Goal: Check status: Check status

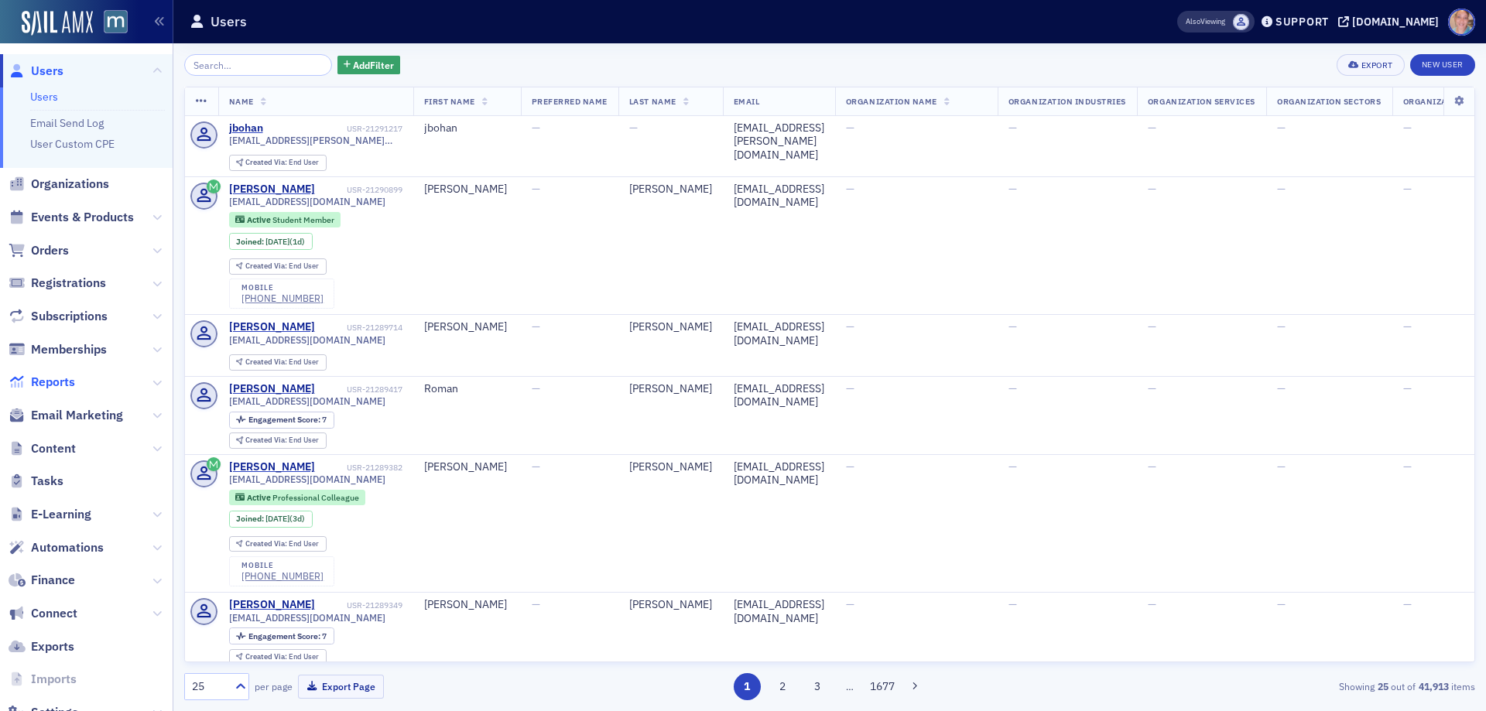
click at [56, 378] on span "Reports" at bounding box center [53, 382] width 44 height 17
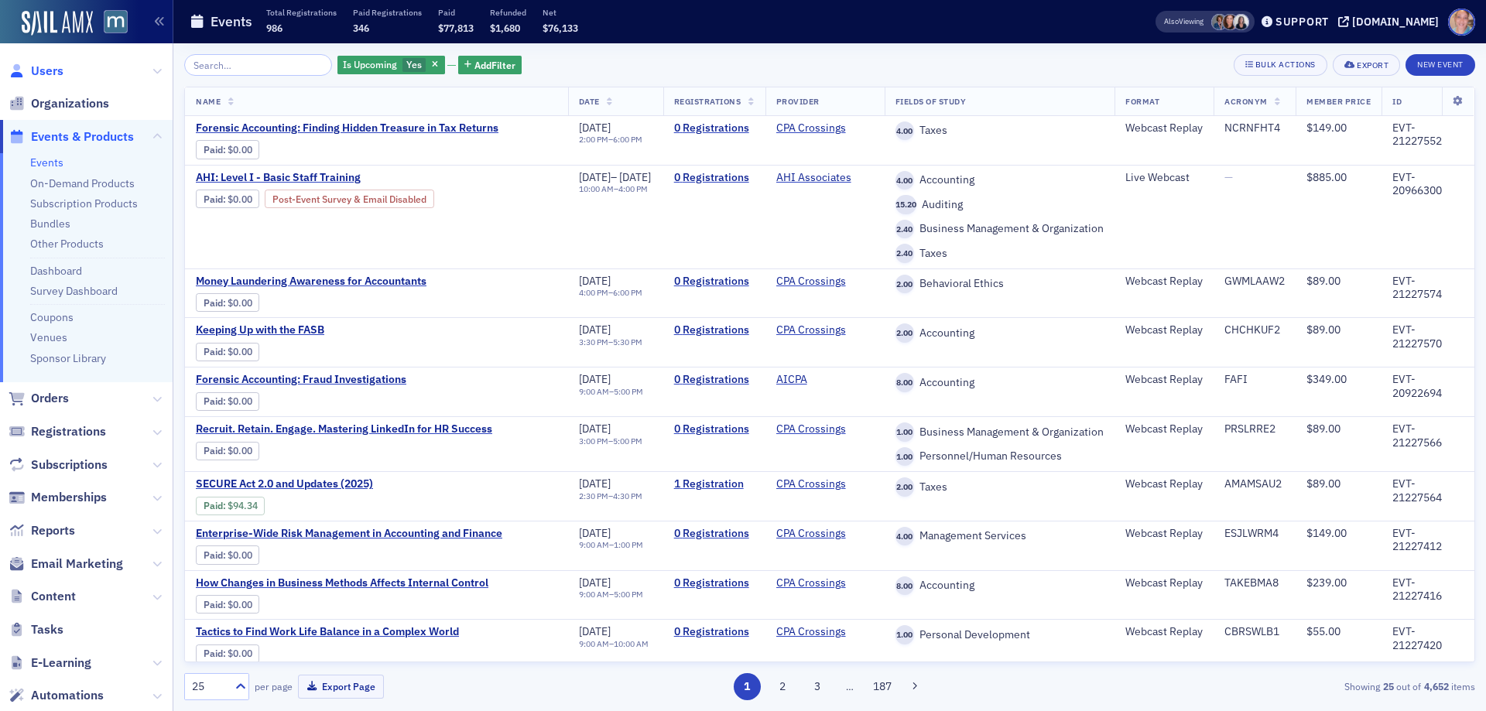
click at [36, 73] on span "Users" at bounding box center [47, 71] width 33 height 17
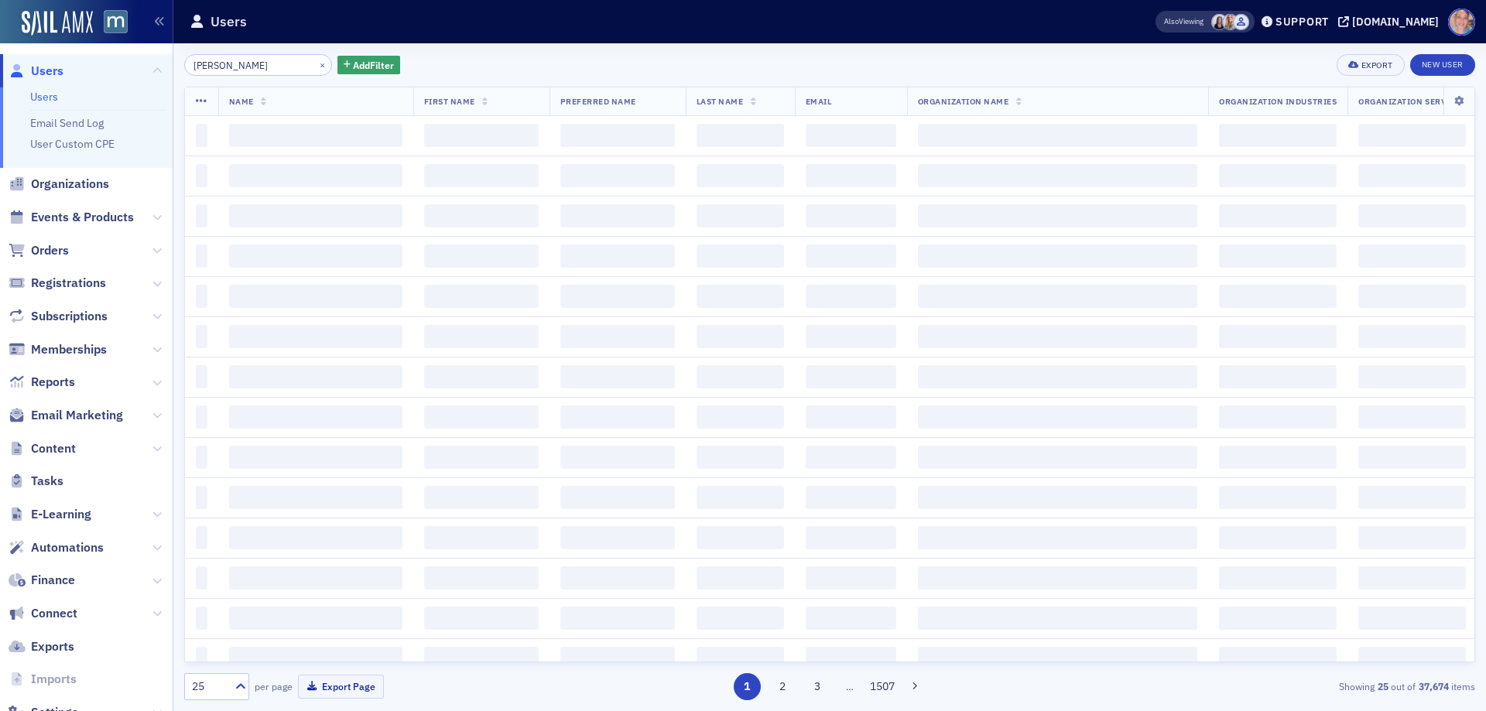
type input "[PERSON_NAME]"
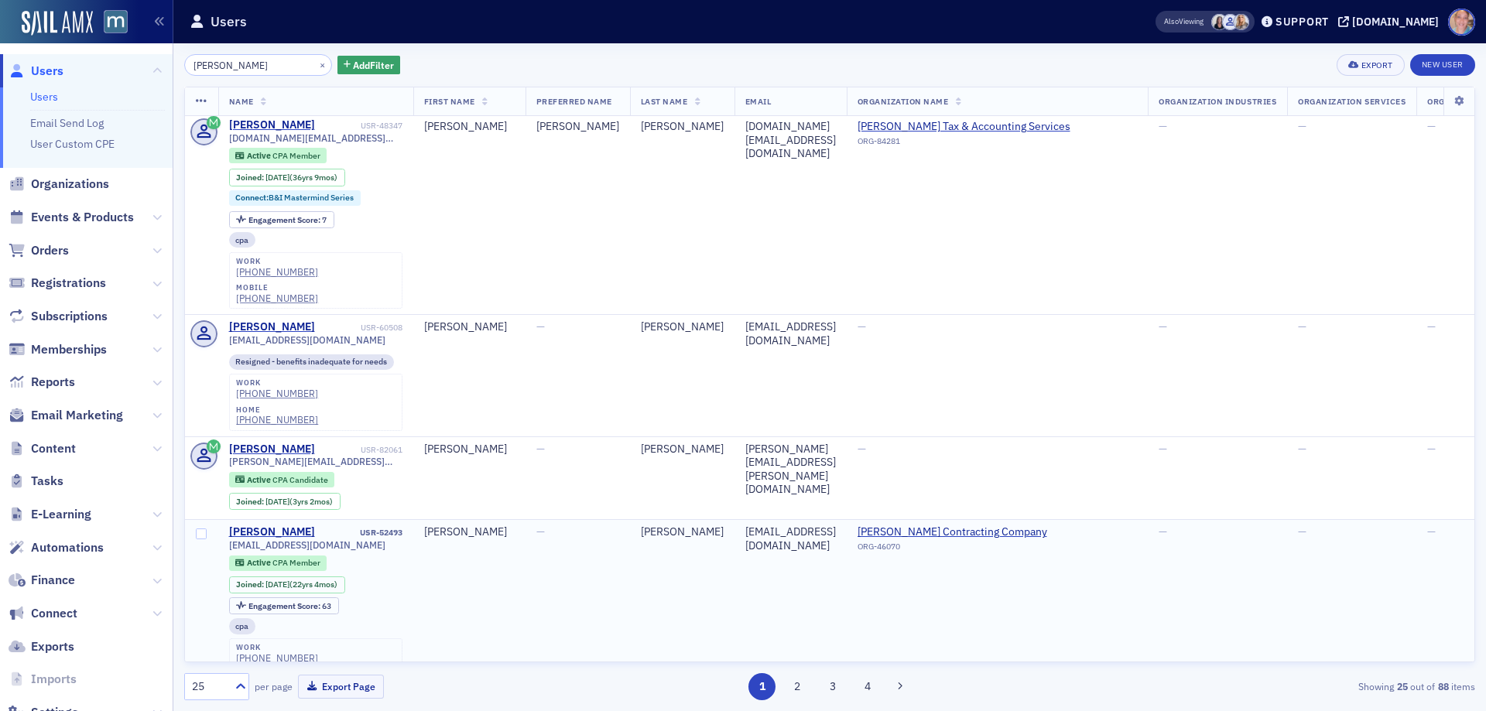
scroll to position [542, 0]
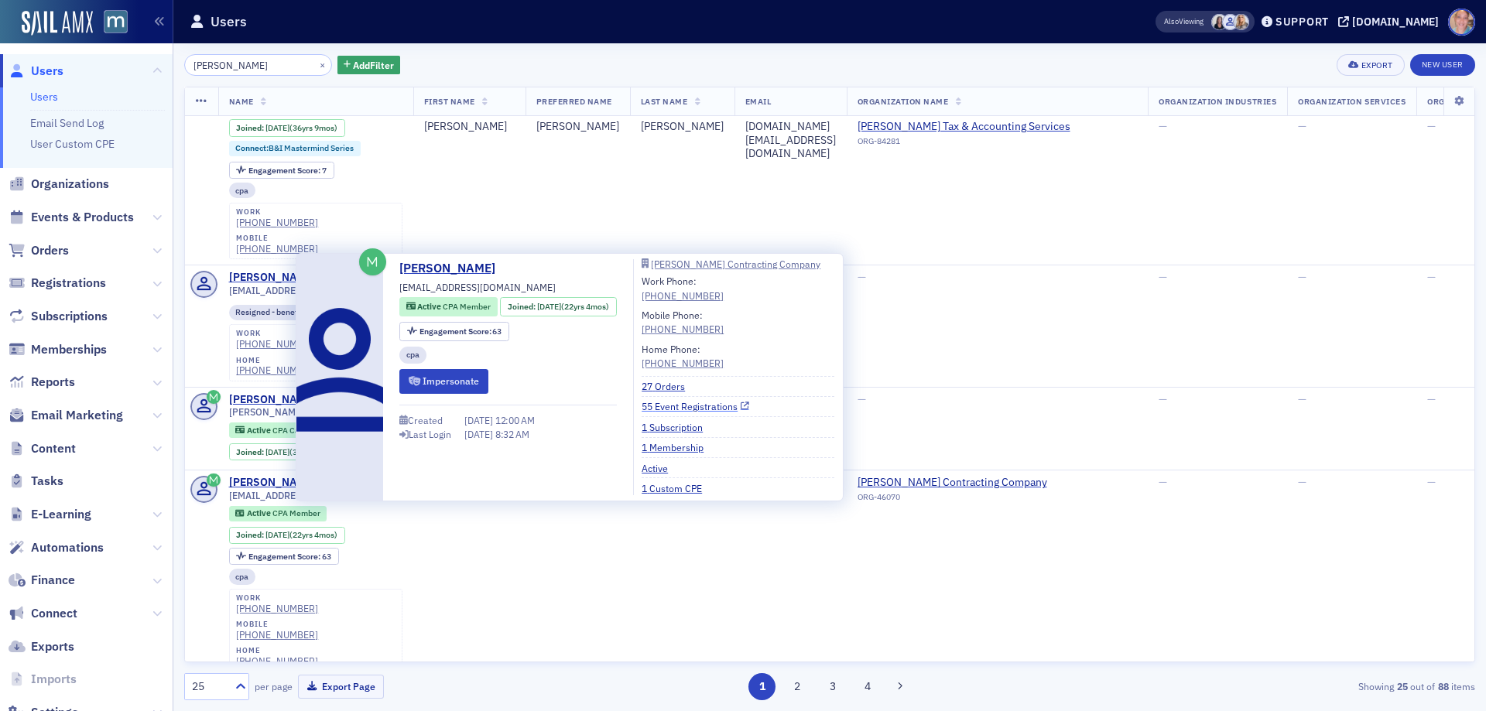
click at [689, 409] on link "55 Event Registrations" at bounding box center [696, 406] width 108 height 14
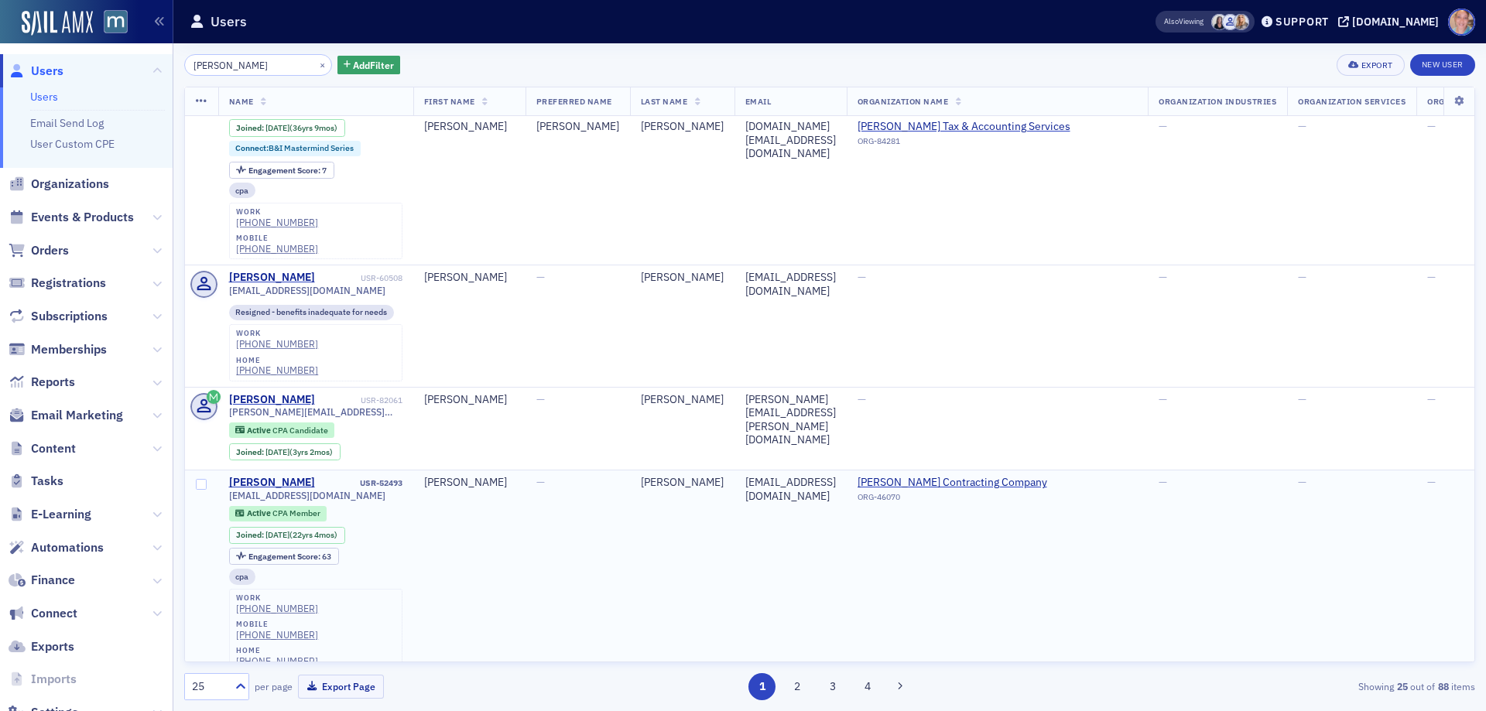
scroll to position [387, 0]
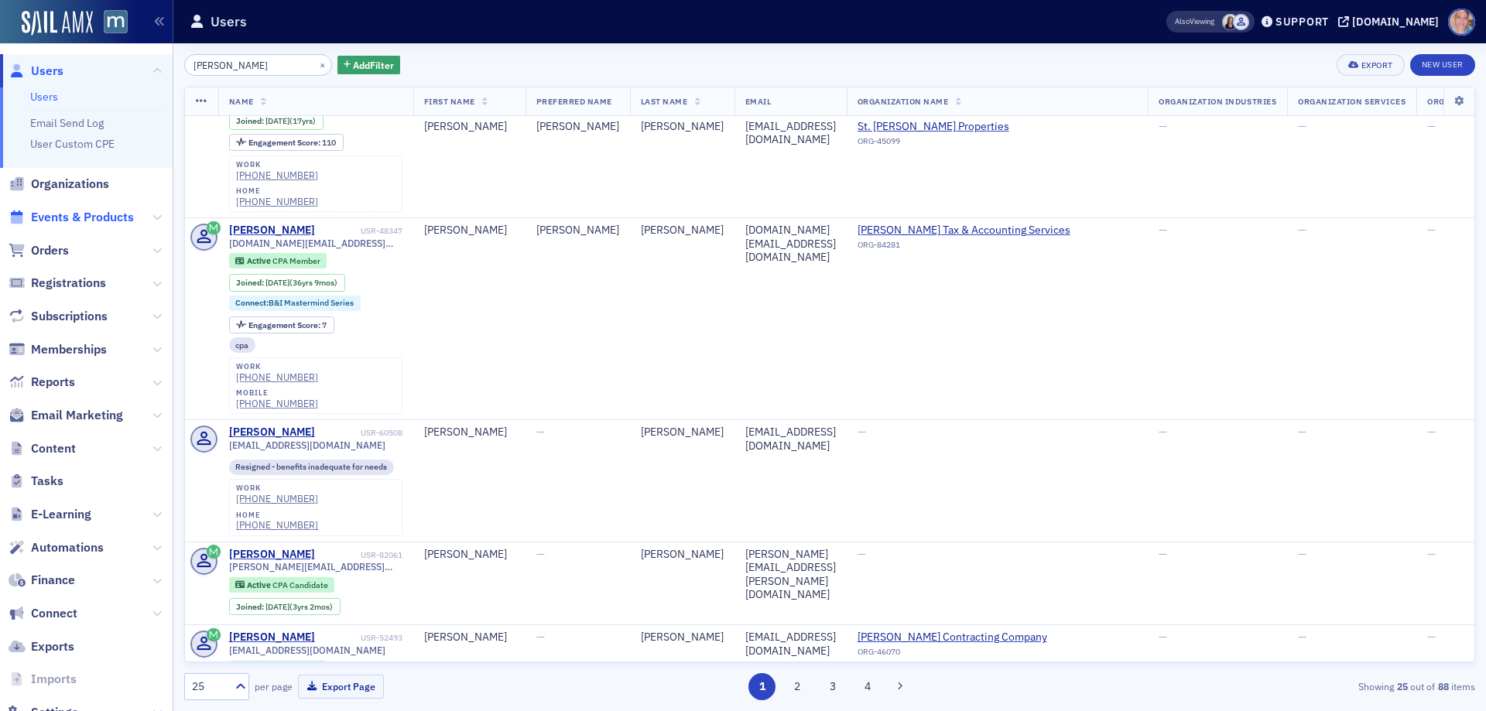
drag, startPoint x: 61, startPoint y: 212, endPoint x: 48, endPoint y: 210, distance: 13.2
click at [60, 212] on span "Events & Products" at bounding box center [82, 217] width 103 height 17
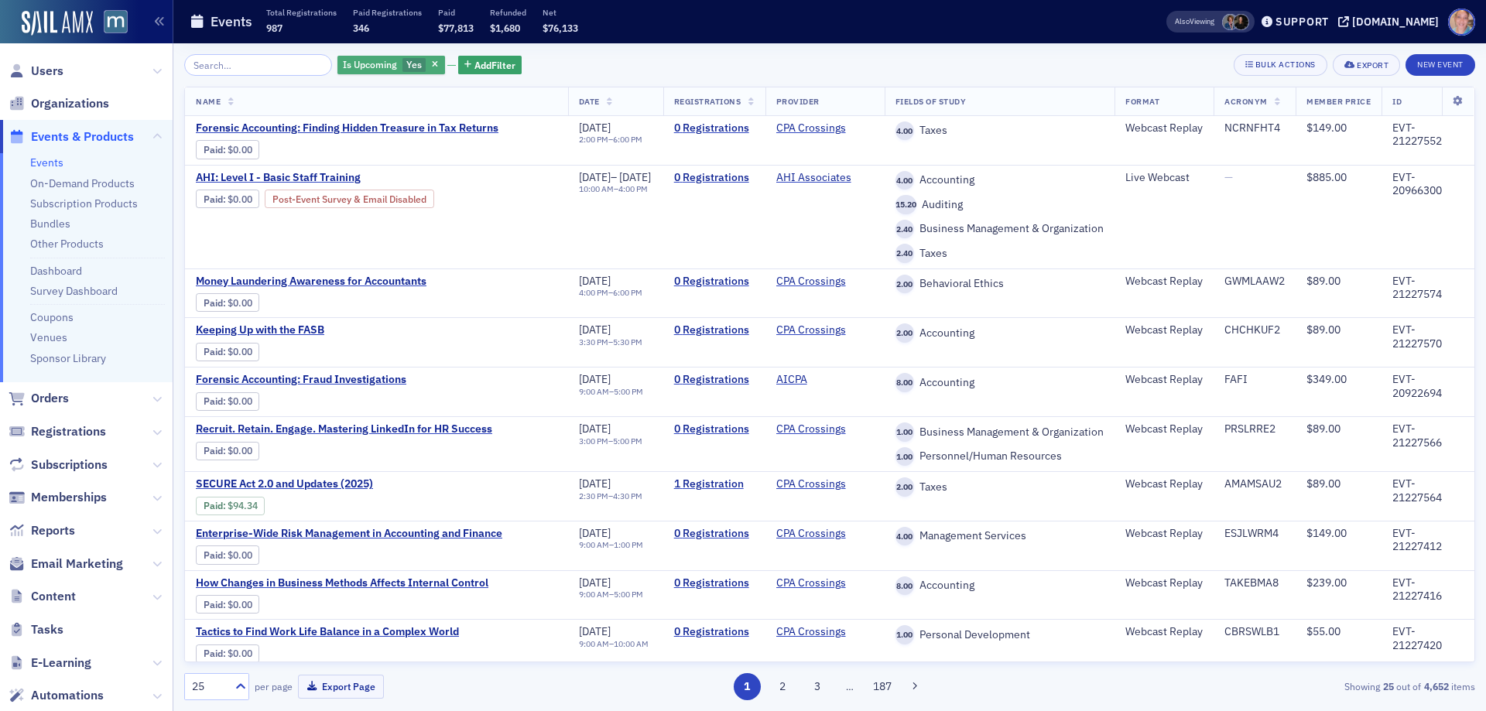
click at [404, 67] on span "Yes" at bounding box center [414, 65] width 24 height 15
click at [488, 64] on input "No" at bounding box center [488, 65] width 14 height 14
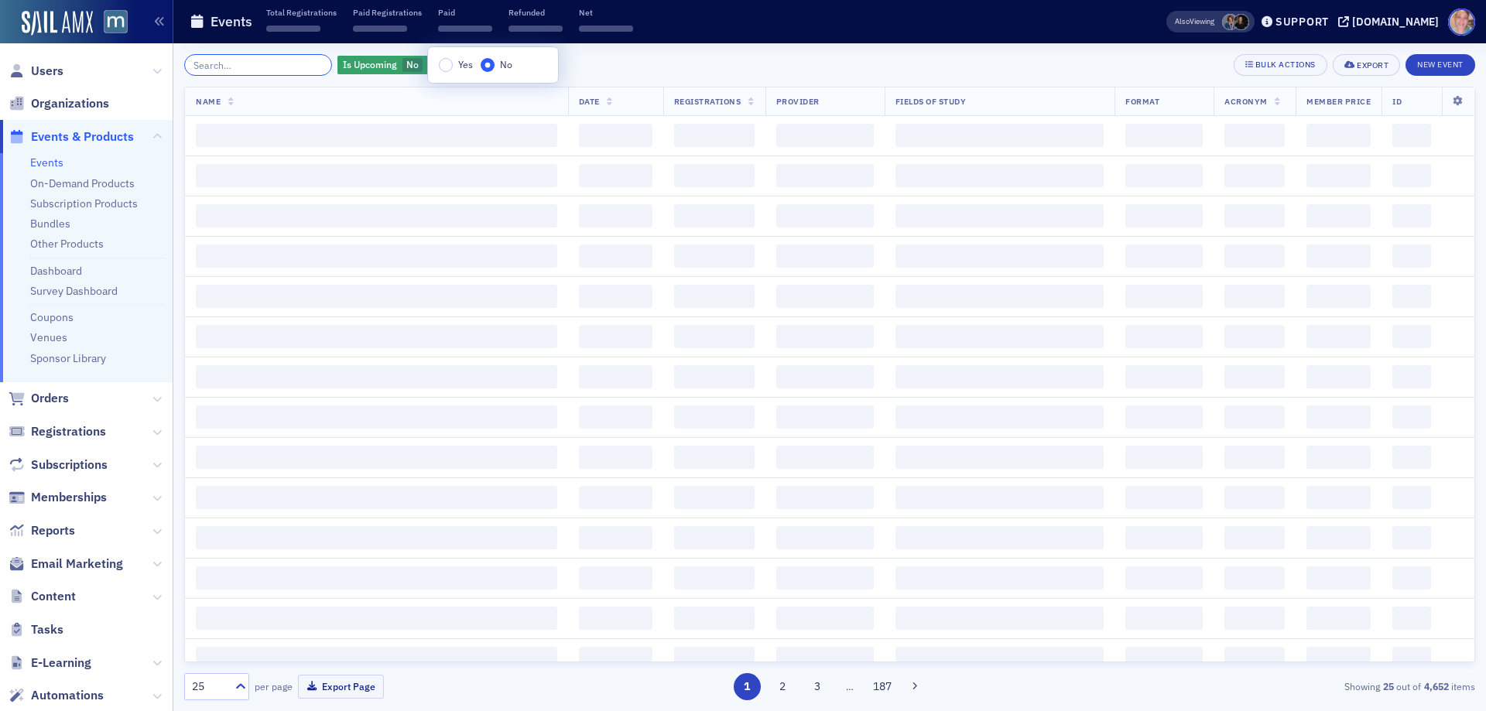
click at [232, 68] on input "search" at bounding box center [258, 65] width 148 height 22
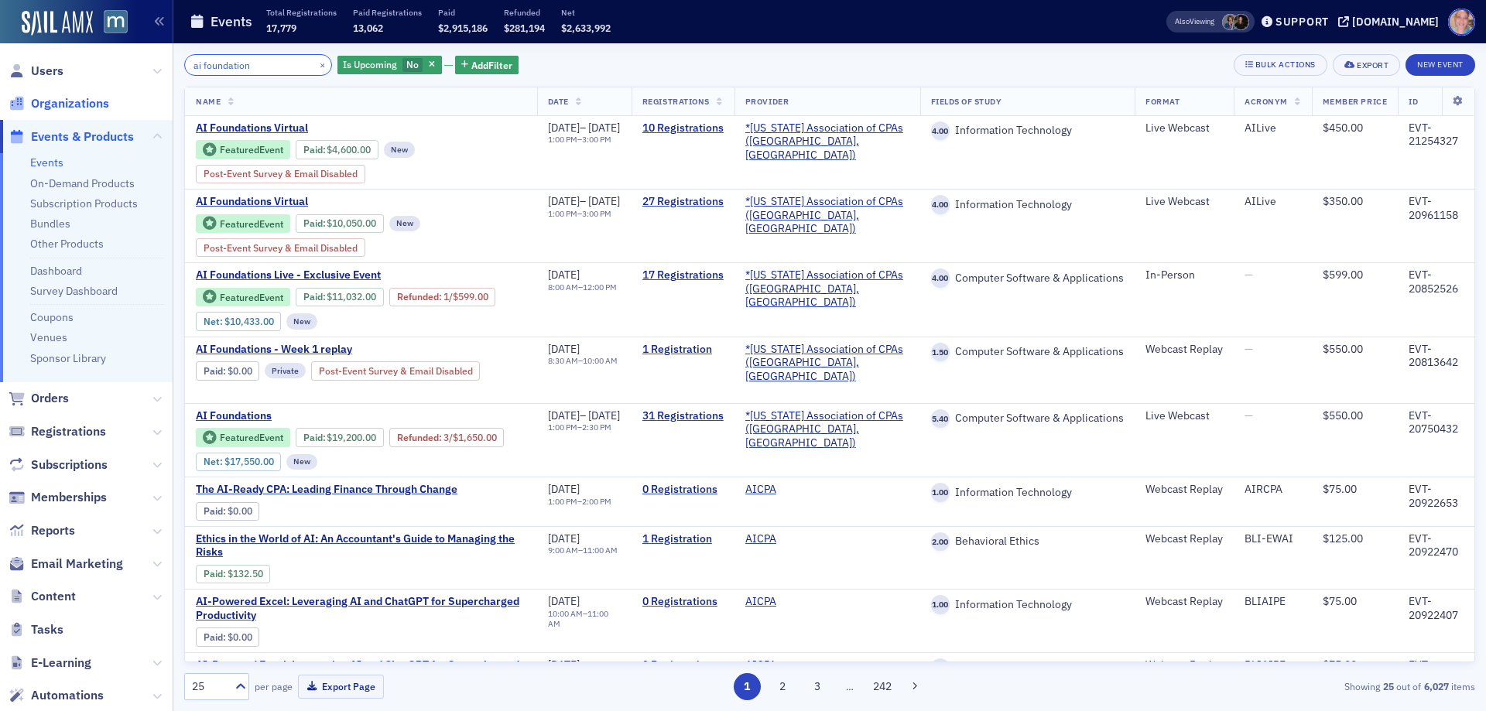
type input "ai foundation"
click at [706, 125] on link "10 Registrations" at bounding box center [682, 128] width 81 height 14
